Goal: Navigation & Orientation: Find specific page/section

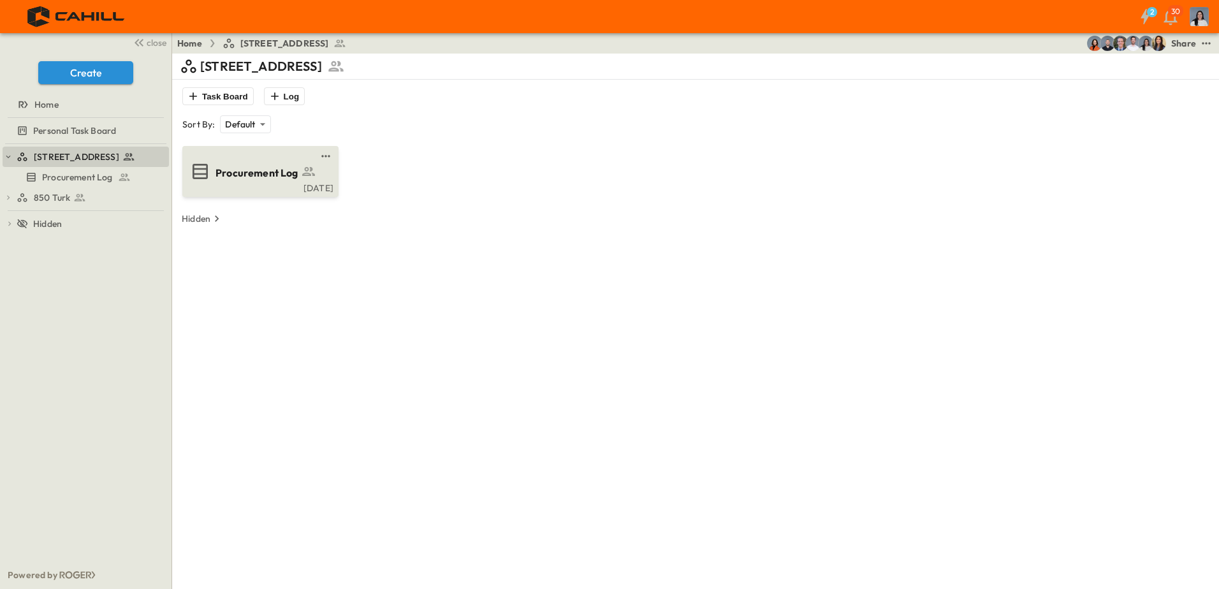
click at [222, 179] on span "Procurement Log" at bounding box center [257, 173] width 83 height 15
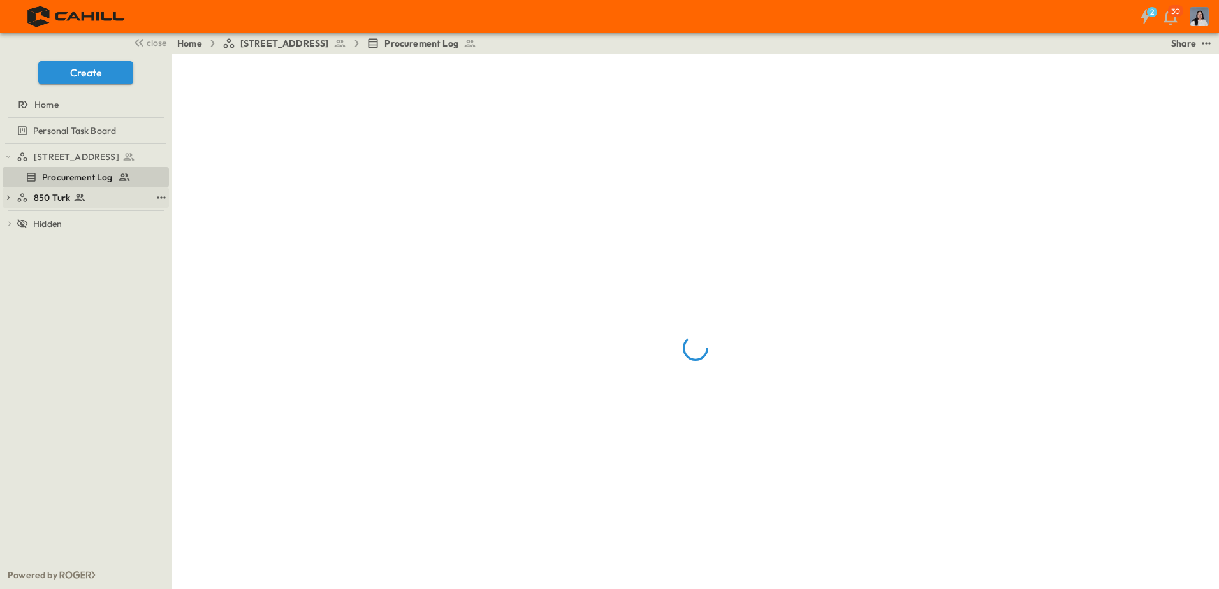
click at [71, 191] on div "850 Turk" at bounding box center [84, 197] width 135 height 13
click at [105, 200] on span "850 Turk Procurement Log" at bounding box center [86, 197] width 89 height 13
